Goal: Task Accomplishment & Management: Complete application form

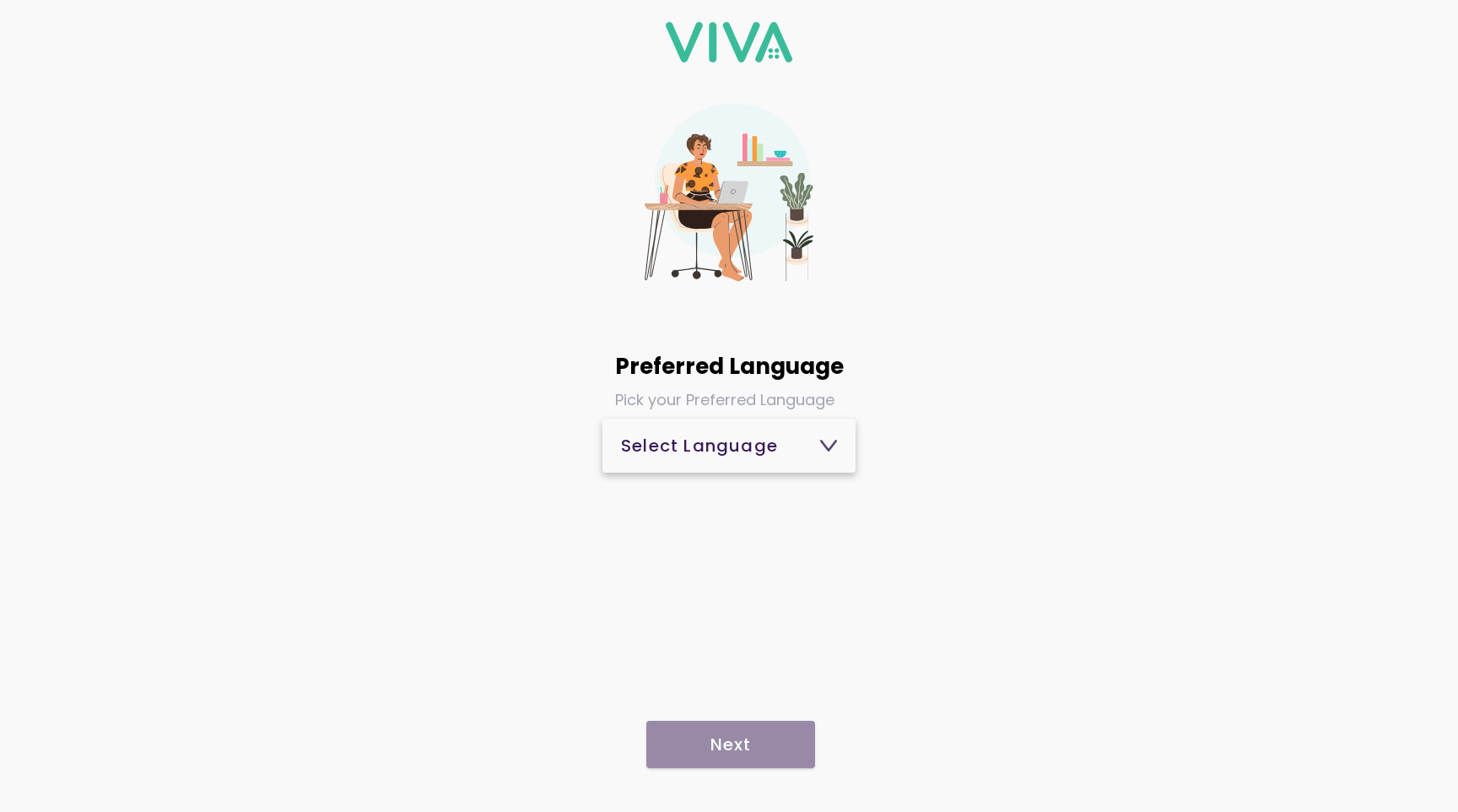
click at [759, 448] on div "Select Language" at bounding box center [729, 445] width 216 height 17
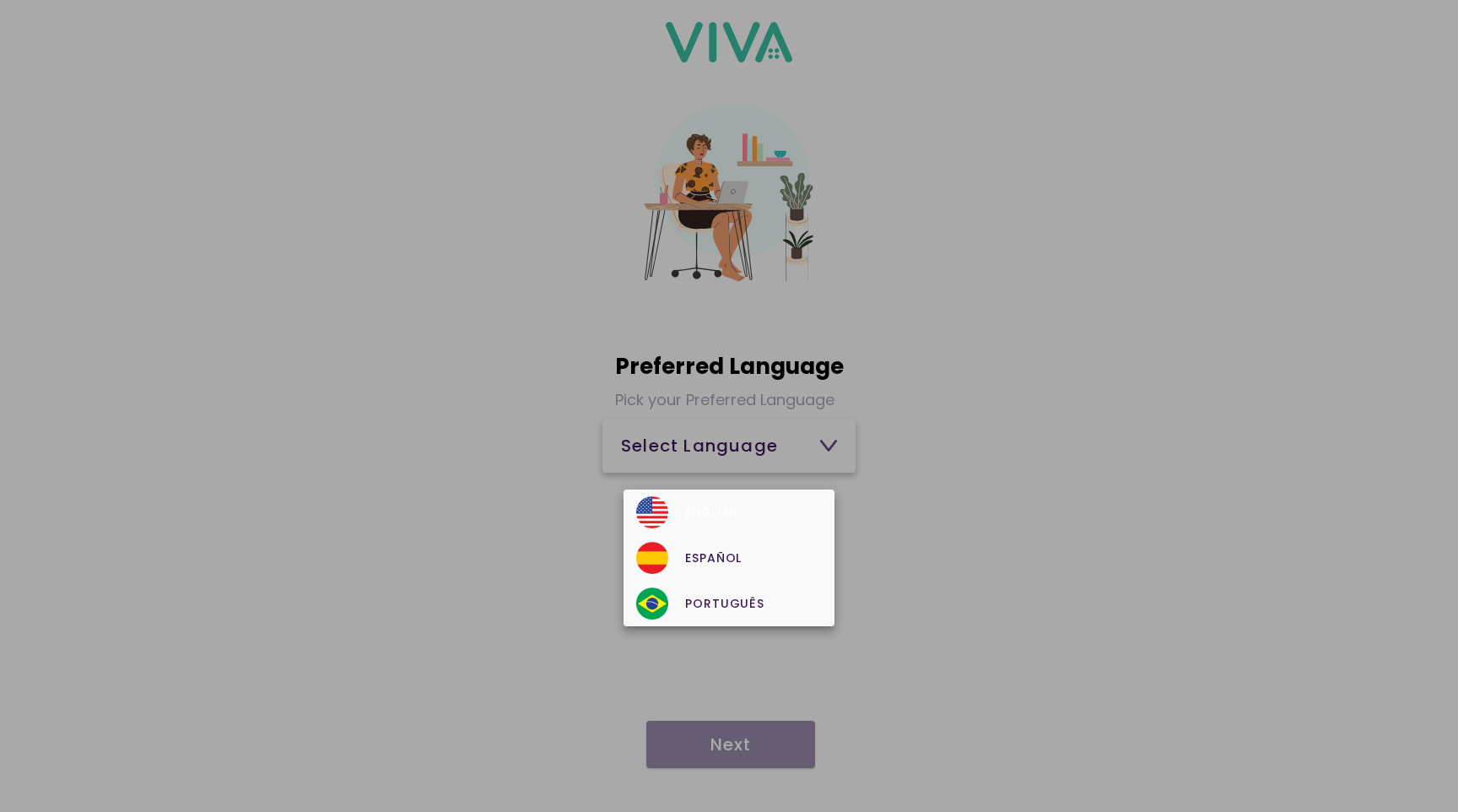
click at [705, 501] on div "English" at bounding box center [728, 512] width 185 height 33
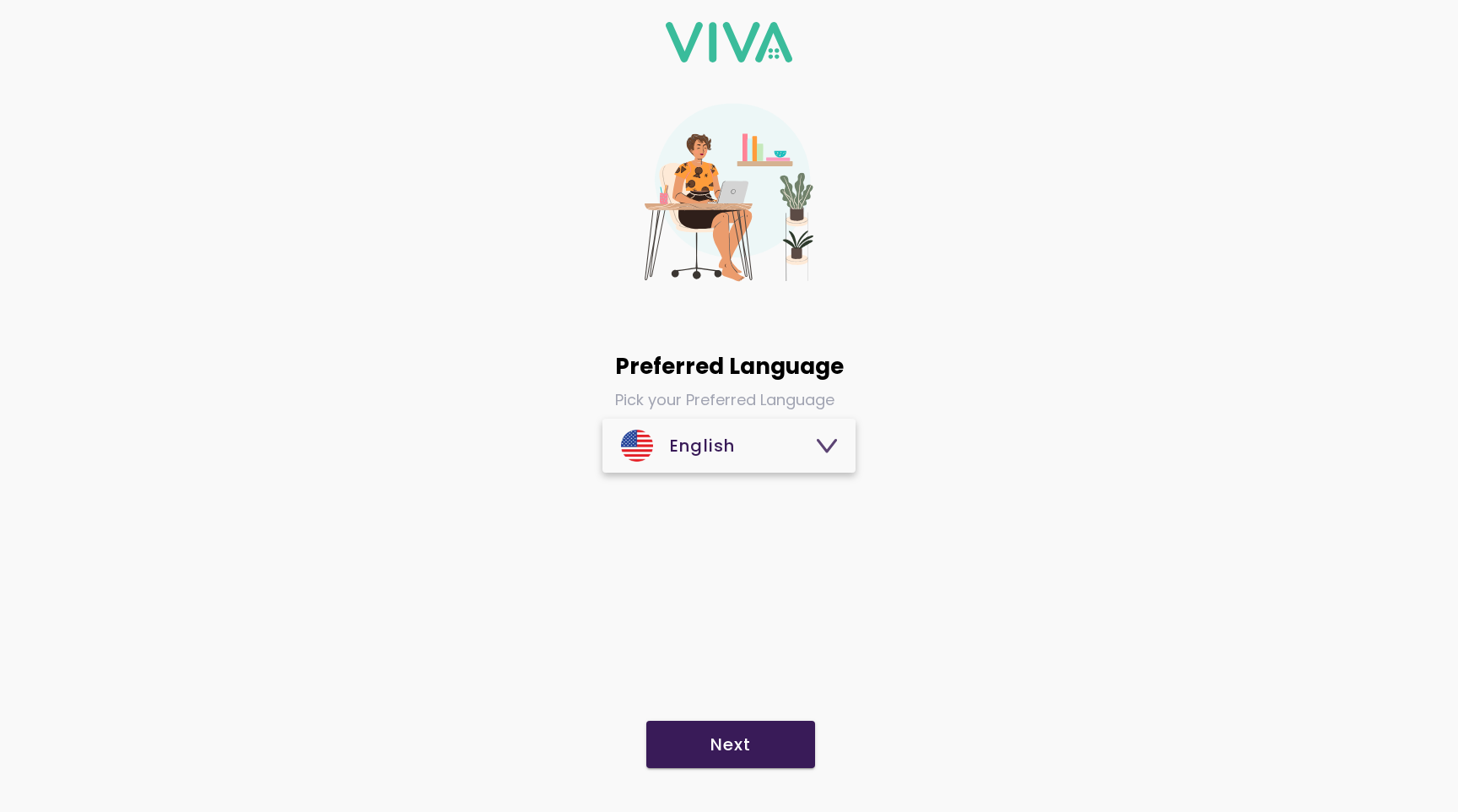
click at [754, 737] on span "Next" at bounding box center [730, 744] width 135 height 17
